Goal: Task Accomplishment & Management: Complete application form

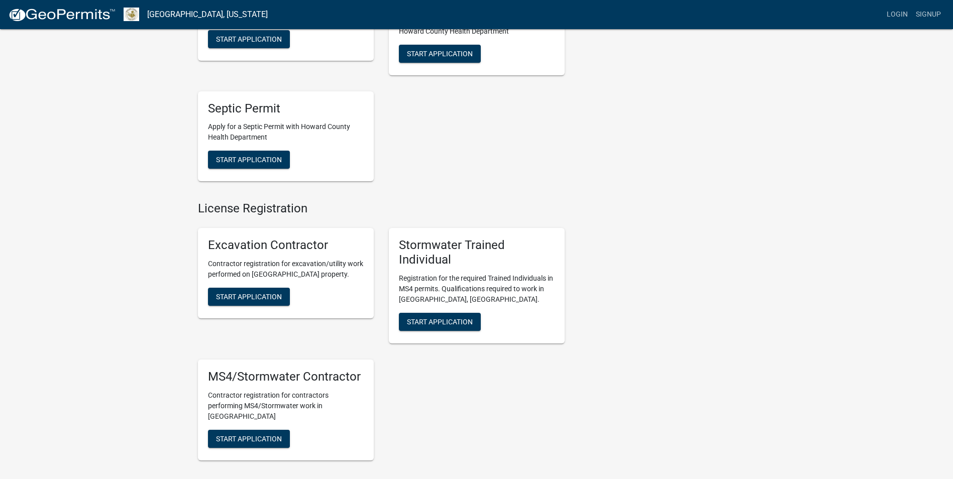
scroll to position [854, 0]
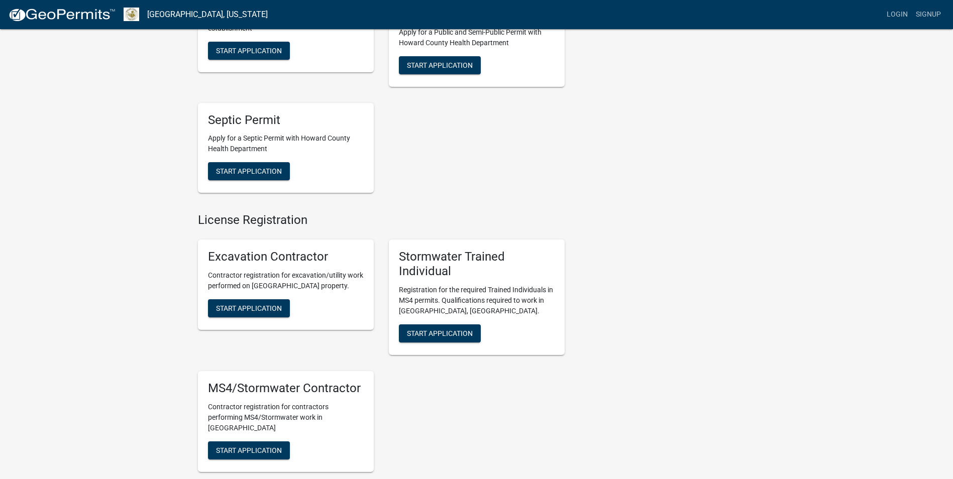
click at [235, 160] on div "Septic Permit Apply for a Septic Permit with Howard County Health Department St…" at bounding box center [286, 148] width 176 height 90
click at [237, 178] on button "Start Application" at bounding box center [249, 171] width 82 height 18
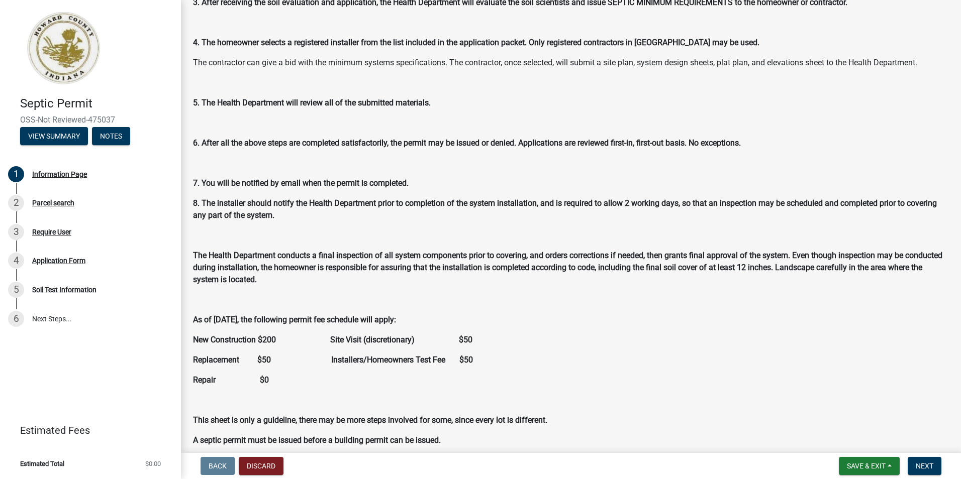
scroll to position [201, 0]
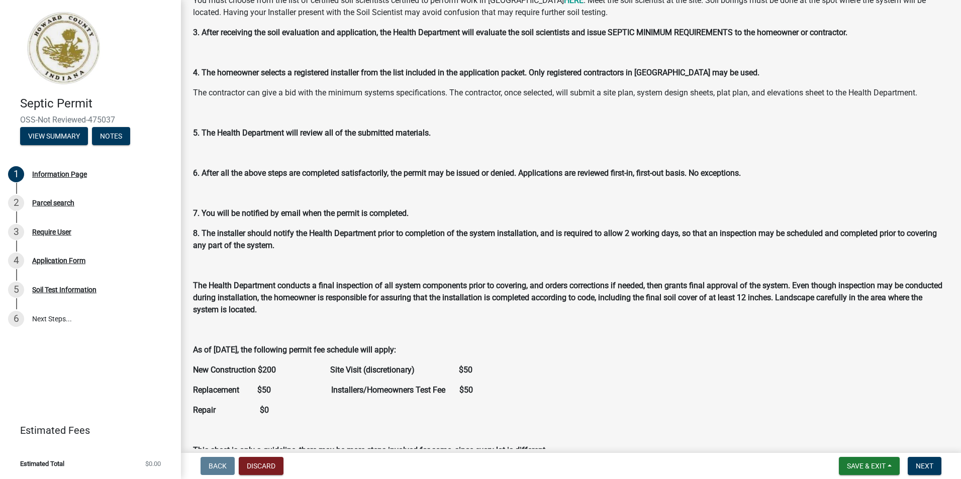
click at [506, 144] on div "HOWARD COUNTY RESIDENTIAL SEWAGE DISPOSAL PERMIT PROCEDURE Only APPROVED subdiv…" at bounding box center [571, 212] width 756 height 714
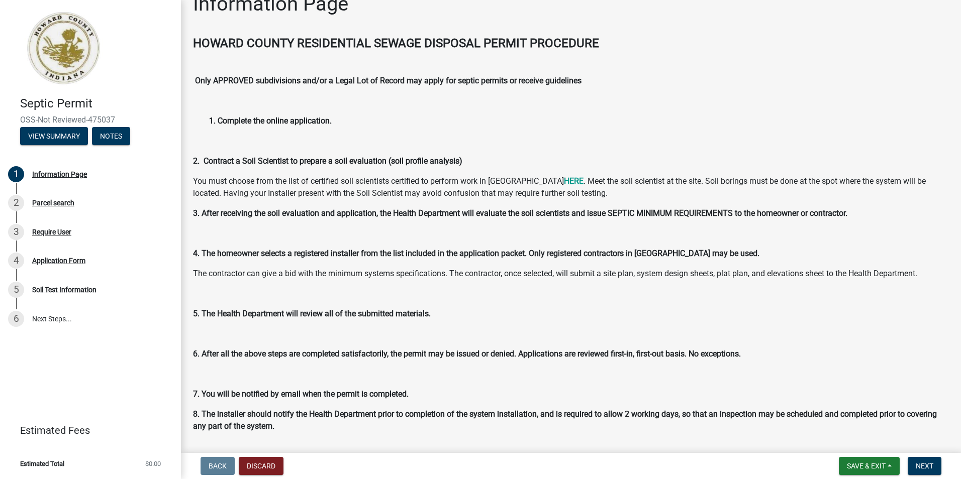
scroll to position [0, 0]
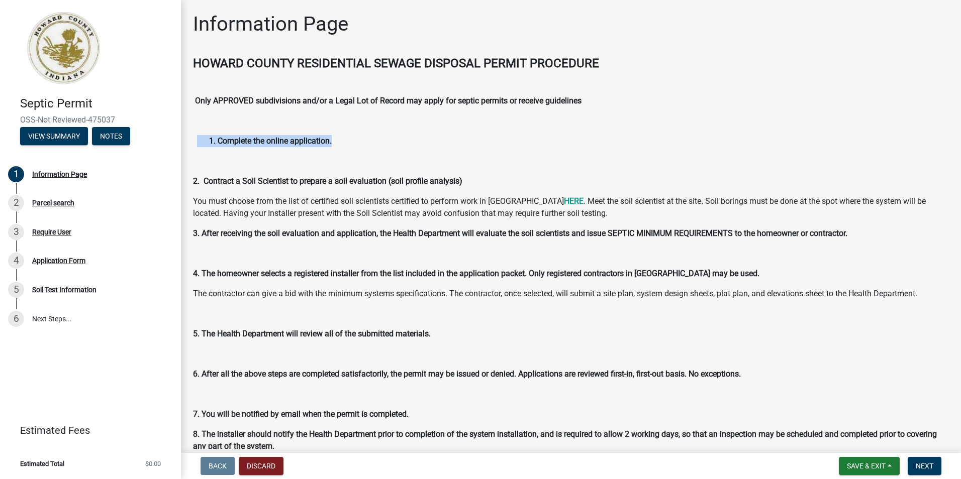
drag, startPoint x: 357, startPoint y: 139, endPoint x: 198, endPoint y: 136, distance: 159.3
click at [198, 136] on p "1. Complete the online application." at bounding box center [571, 141] width 756 height 12
drag, startPoint x: 198, startPoint y: 136, endPoint x: 217, endPoint y: 153, distance: 26.3
click at [217, 153] on div "HOWARD COUNTY RESIDENTIAL SEWAGE DISPOSAL PERMIT PROCEDURE Only APPROVED subdiv…" at bounding box center [571, 413] width 756 height 714
drag, startPoint x: 353, startPoint y: 182, endPoint x: 405, endPoint y: 178, distance: 52.4
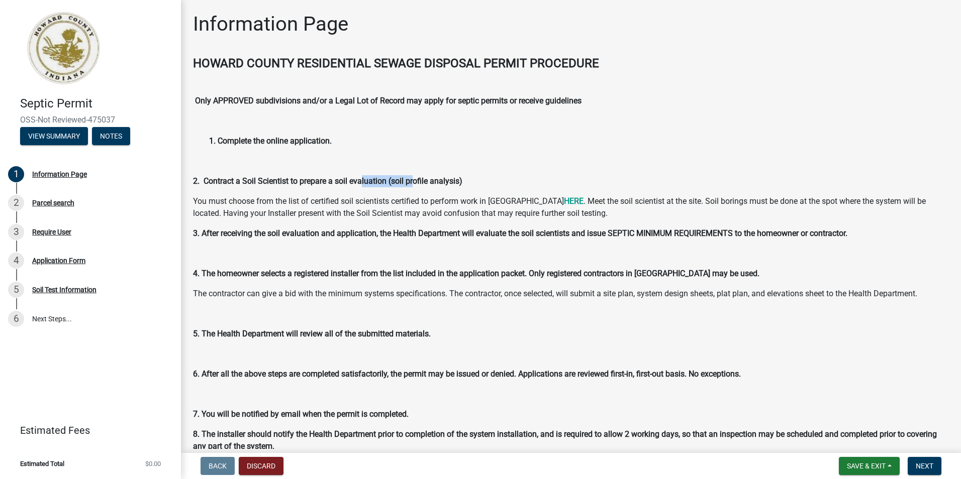
click at [405, 178] on strong "2. Contract a Soil Scientist to prepare a soil evaluation (soil profile analysi…" at bounding box center [327, 181] width 269 height 10
copy strong "soil evaluation"
